Goal: Information Seeking & Learning: Learn about a topic

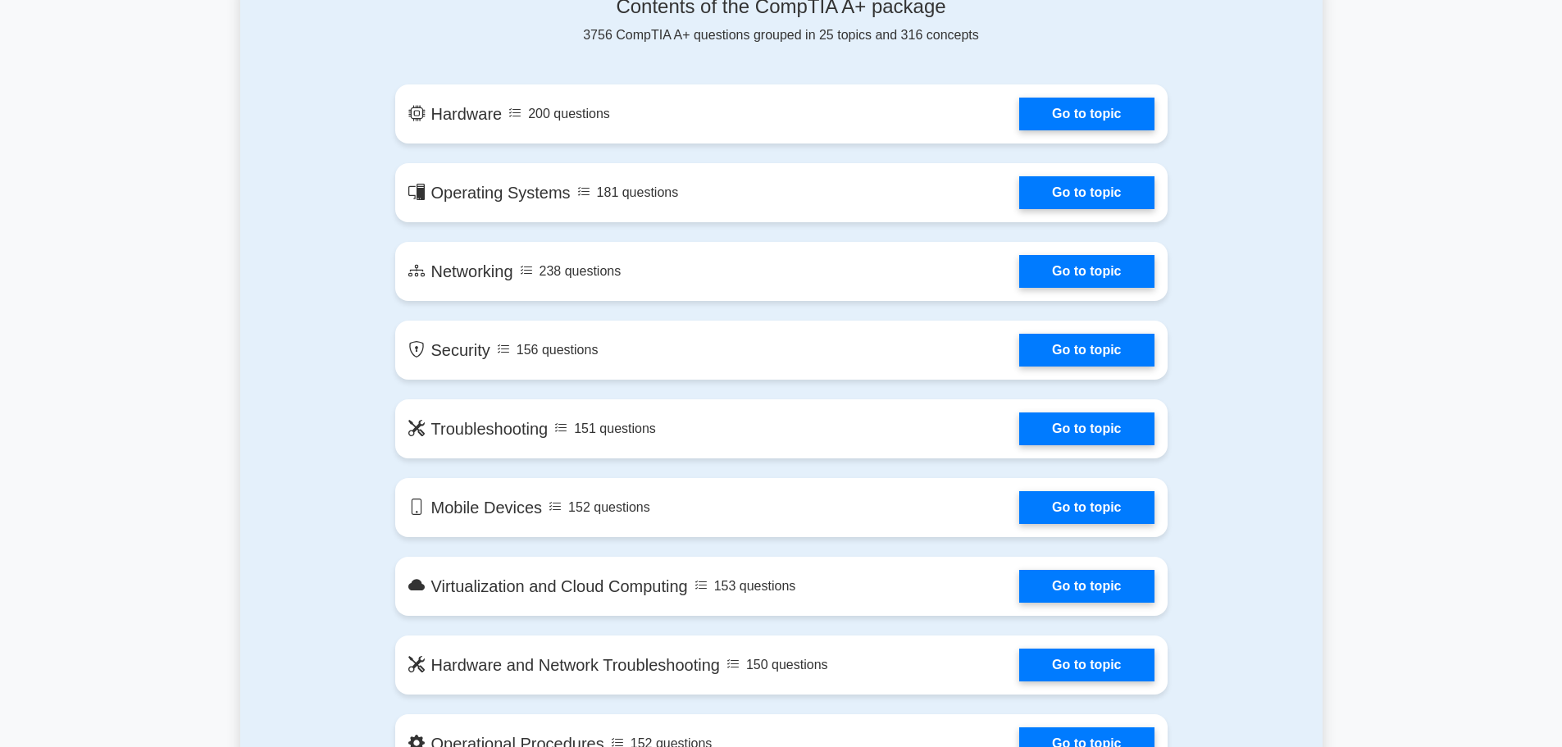
scroll to position [902, 0]
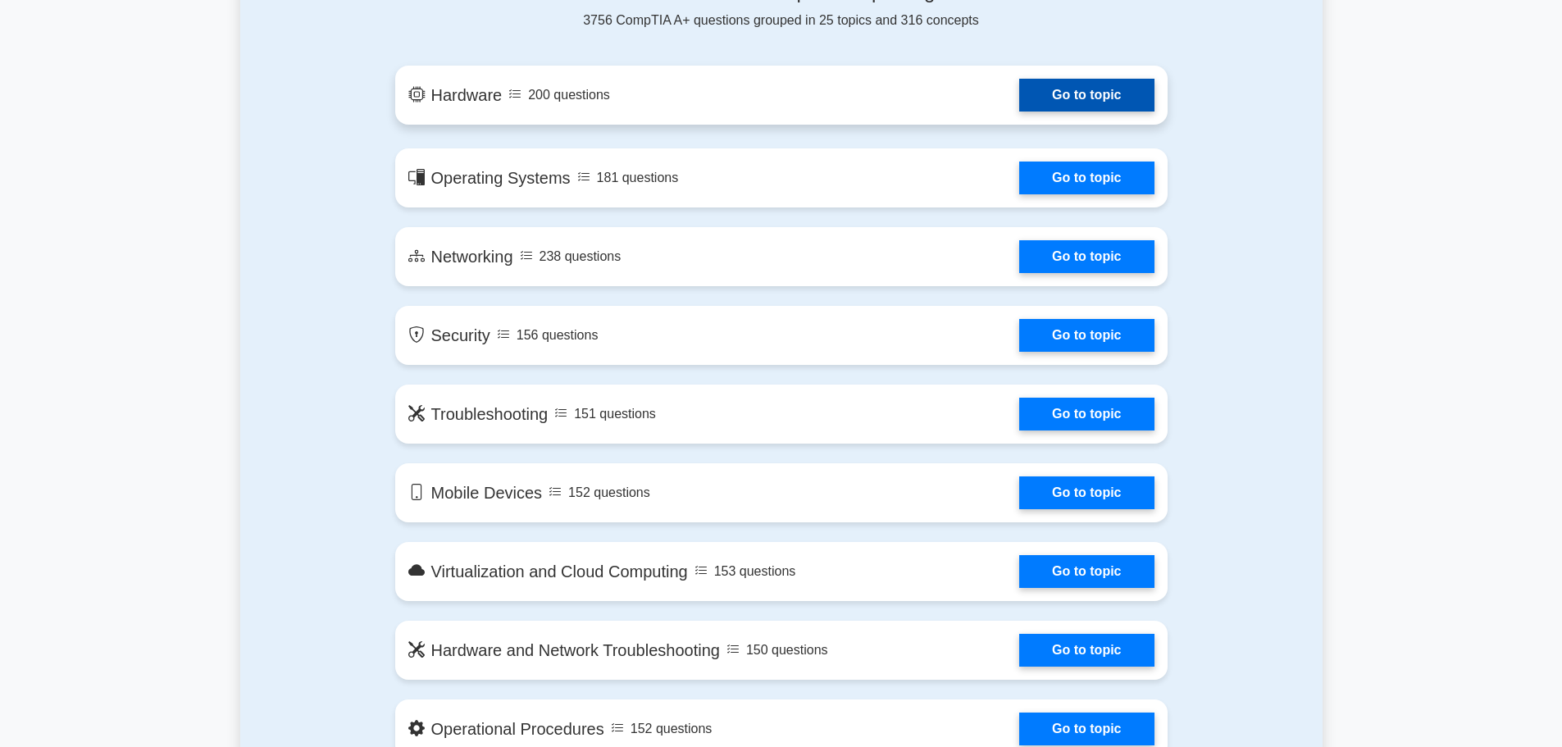
click at [1134, 100] on link "Go to topic" at bounding box center [1086, 95] width 134 height 33
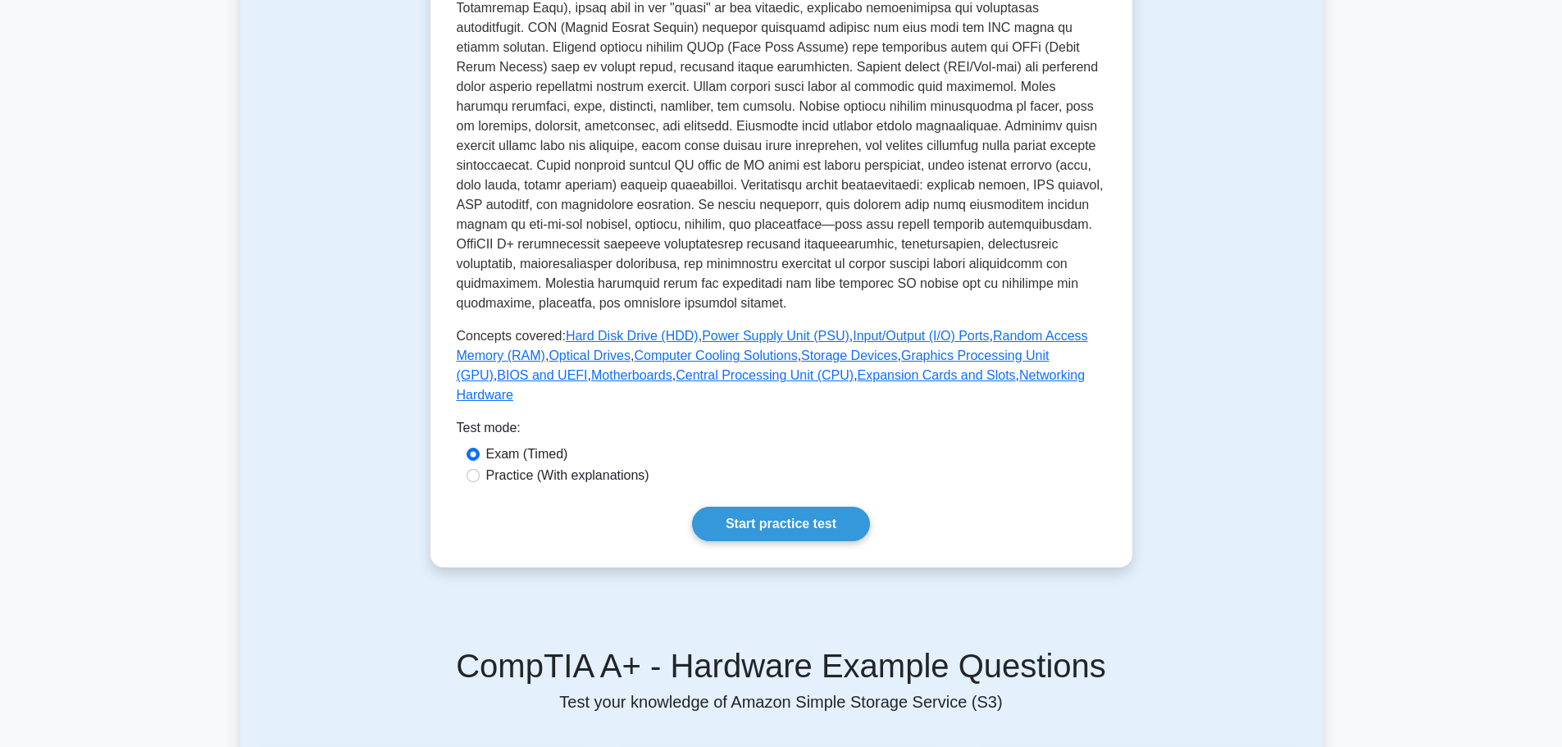
scroll to position [656, 0]
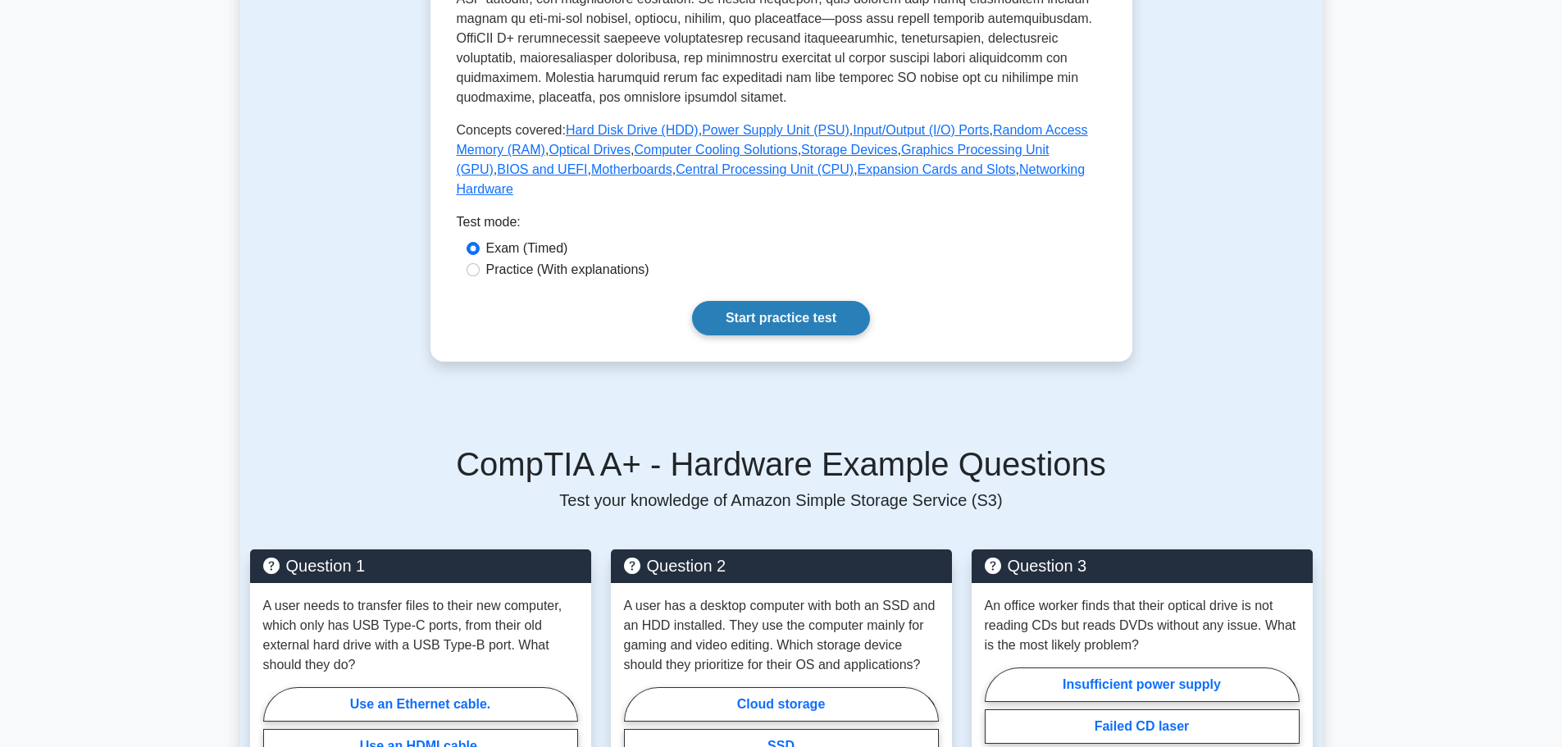
click at [821, 303] on link "Start practice test" at bounding box center [781, 318] width 178 height 34
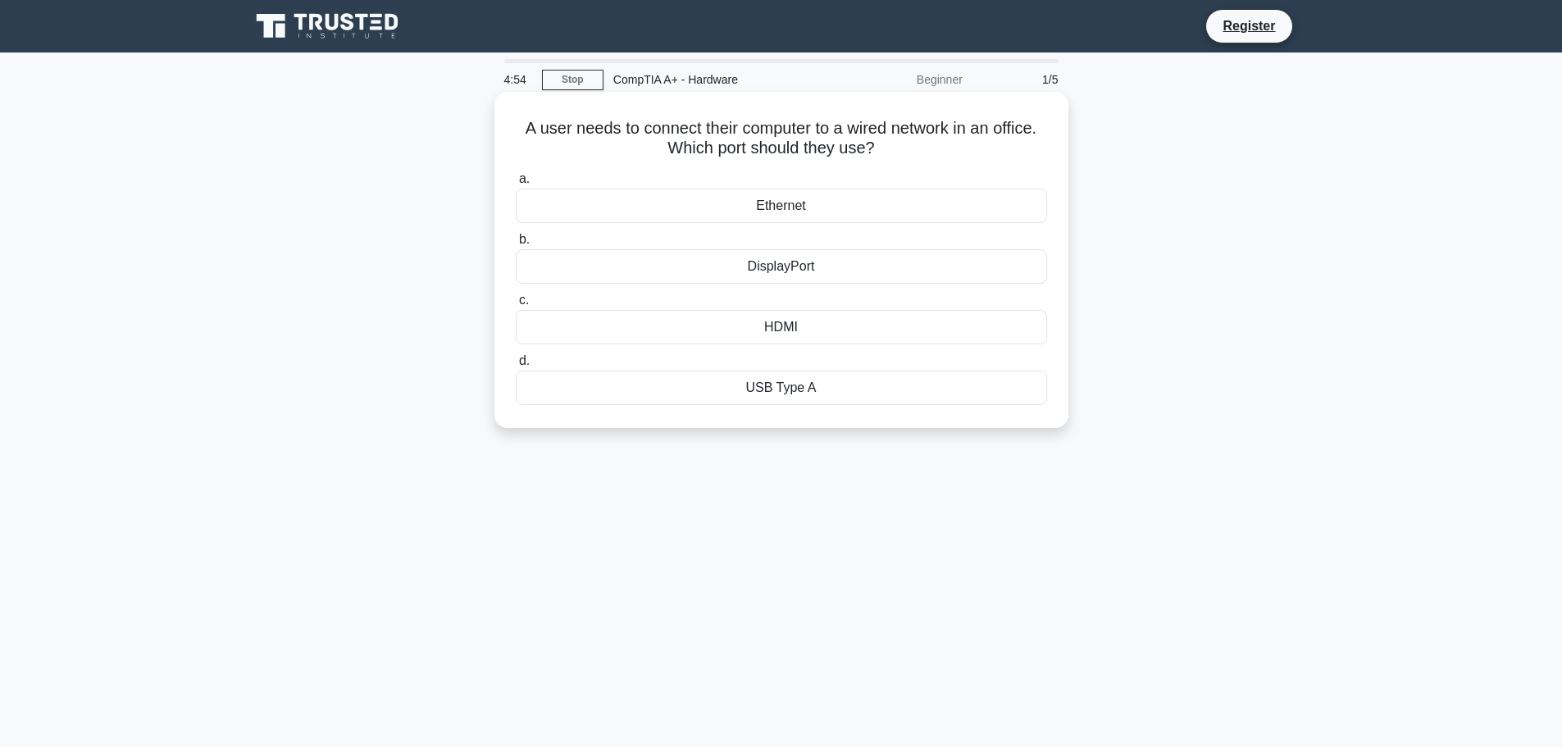
click at [798, 206] on div "Ethernet" at bounding box center [781, 206] width 531 height 34
click at [516, 184] on input "a. Ethernet" at bounding box center [516, 179] width 0 height 11
click at [828, 322] on div "PS/2 port" at bounding box center [781, 327] width 531 height 34
click at [516, 306] on input "c. PS/2 port" at bounding box center [516, 300] width 0 height 11
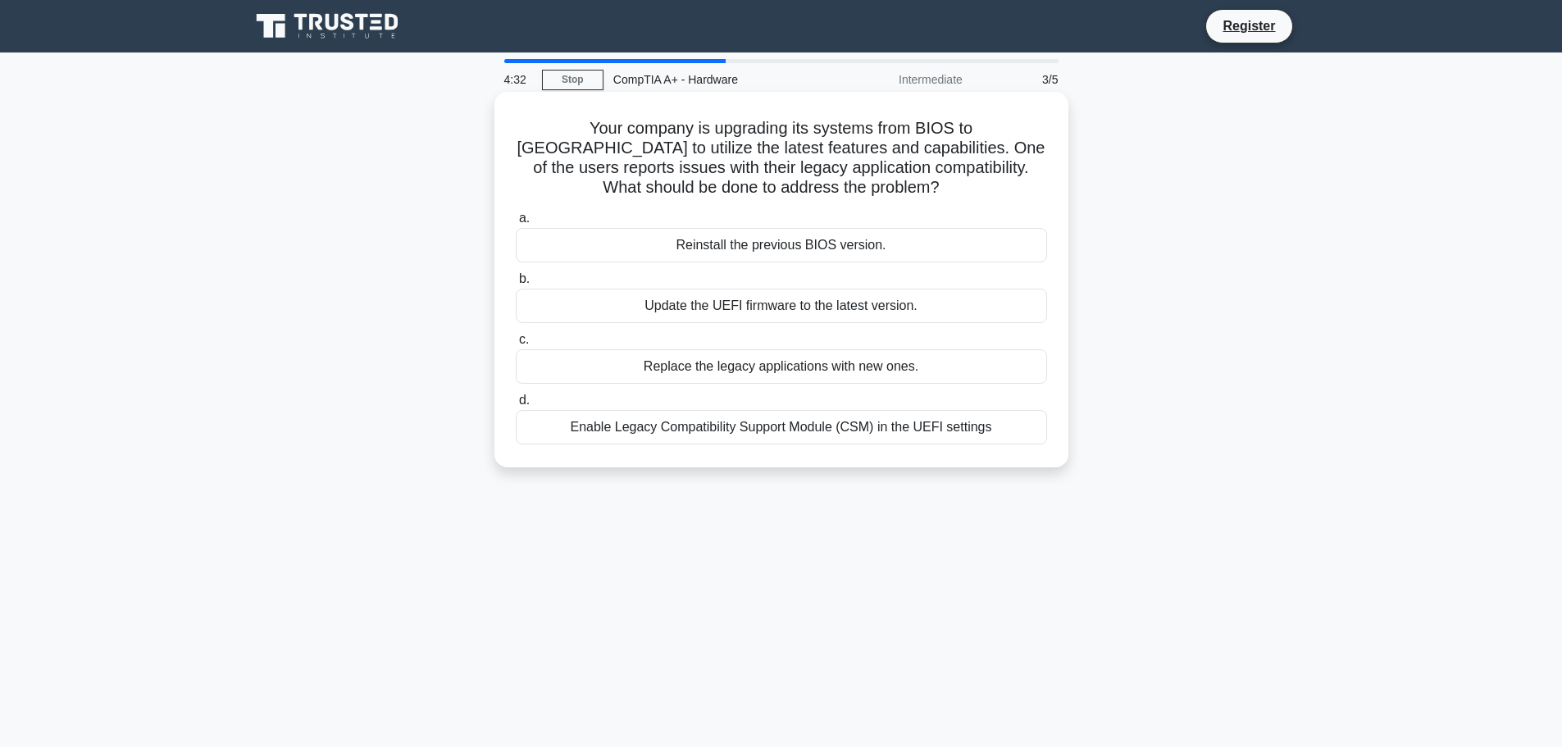
click at [903, 437] on div "Enable Legacy Compatibility Support Module (CSM) in the UEFI settings" at bounding box center [781, 427] width 531 height 34
click at [516, 406] on input "d. Enable Legacy Compatibility Support Module (CSM) in the UEFI settings" at bounding box center [516, 400] width 0 height 11
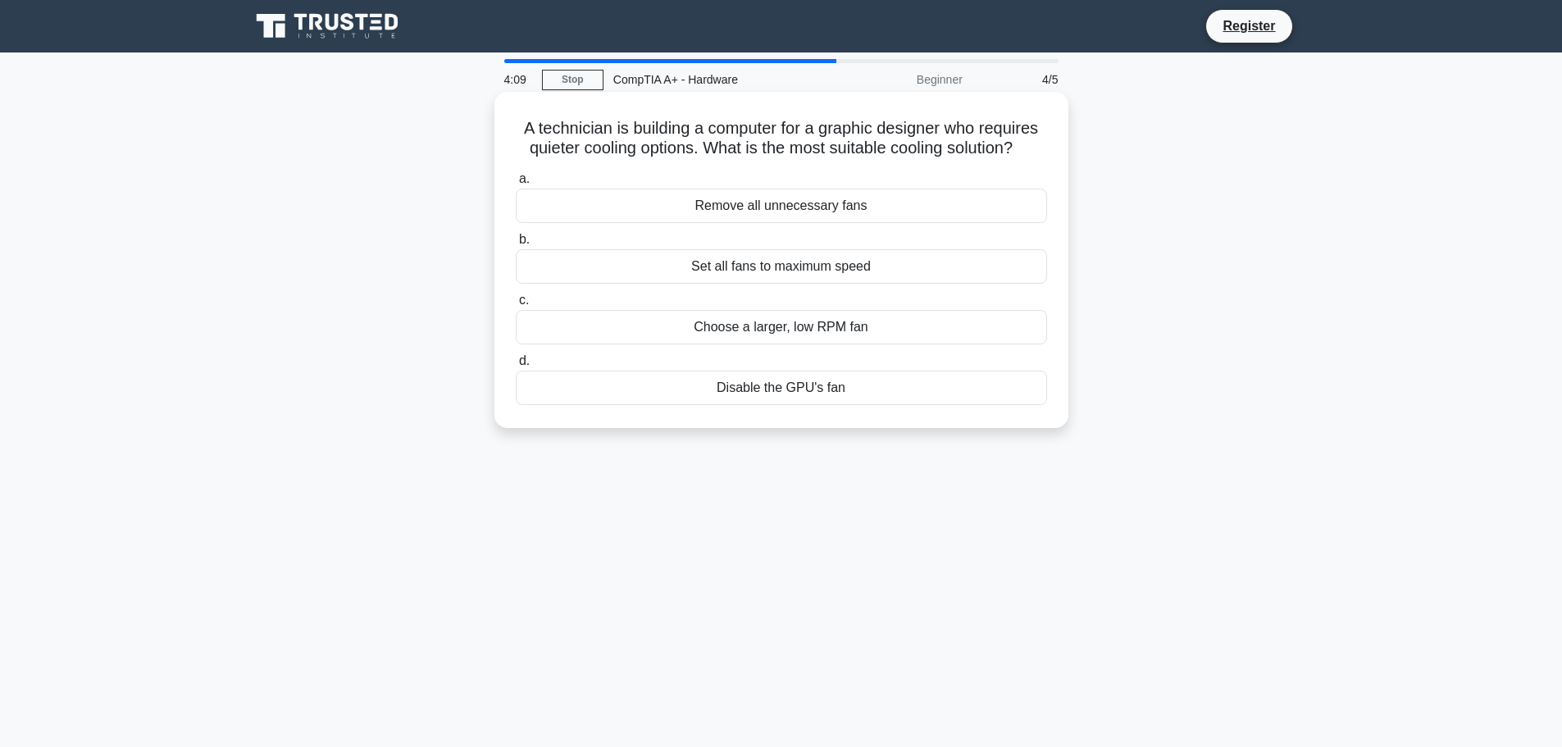
click at [876, 334] on div "Choose a larger, low RPM fan" at bounding box center [781, 327] width 531 height 34
click at [516, 306] on input "c. Choose a larger, low RPM fan" at bounding box center [516, 300] width 0 height 11
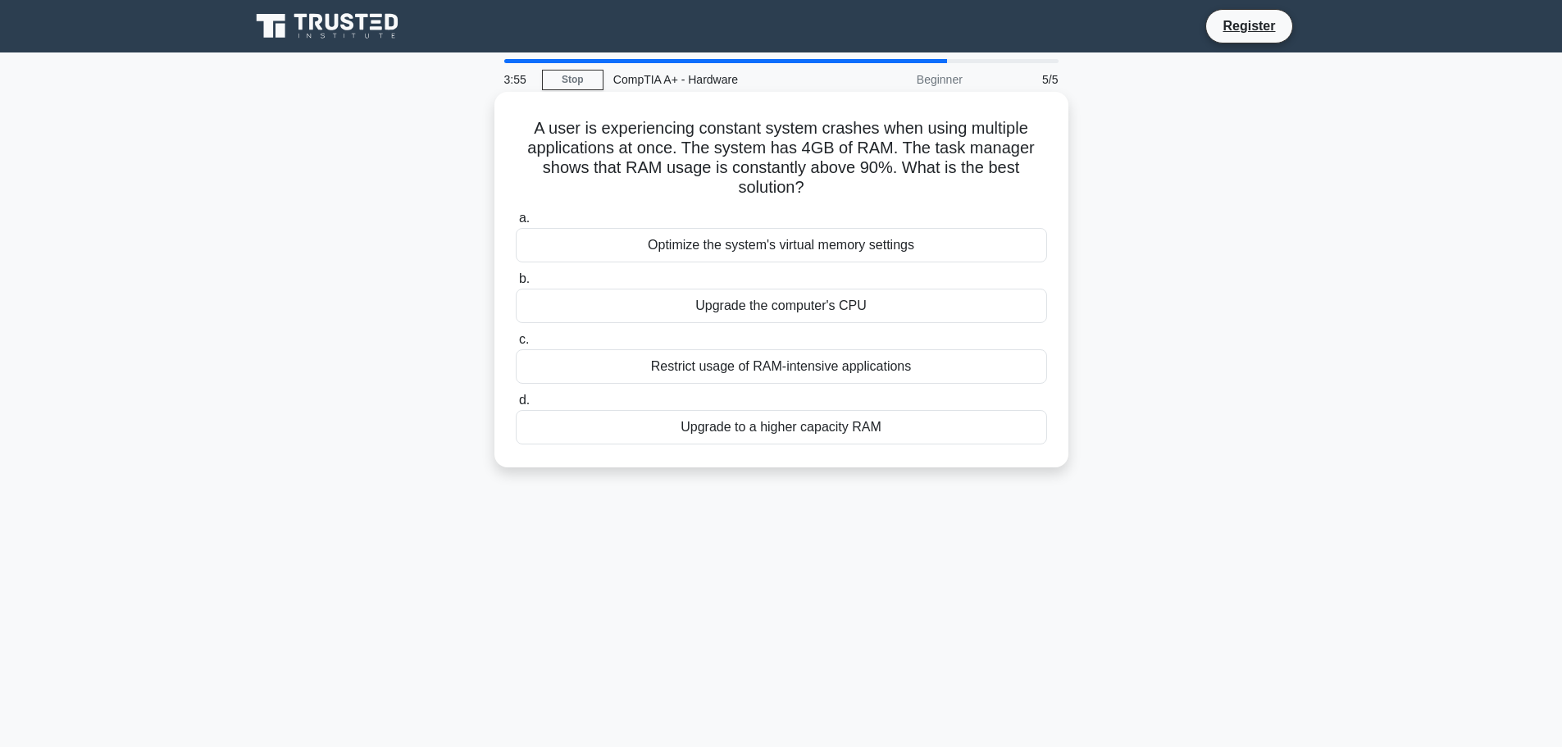
click at [863, 425] on div "Upgrade to a higher capacity RAM" at bounding box center [781, 427] width 531 height 34
click at [516, 406] on input "d. Upgrade to a higher capacity RAM" at bounding box center [516, 400] width 0 height 11
